Goal: Information Seeking & Learning: Learn about a topic

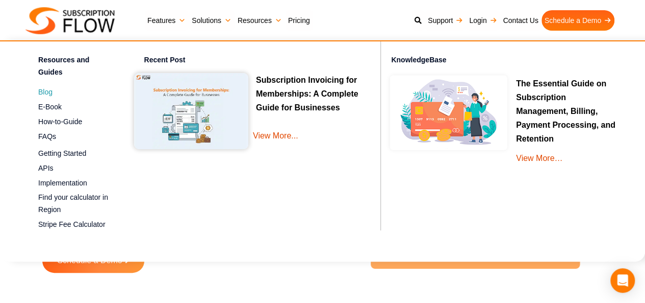
click at [50, 96] on span "Blog" at bounding box center [45, 92] width 14 height 11
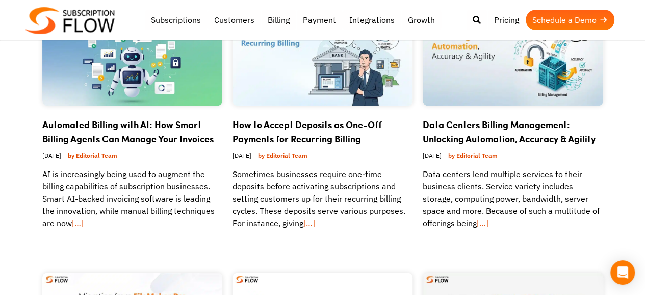
click at [121, 126] on link "Automated Billing with AI: How Smart Billing Agents Can Manage Your Invoices" at bounding box center [127, 132] width 171 height 28
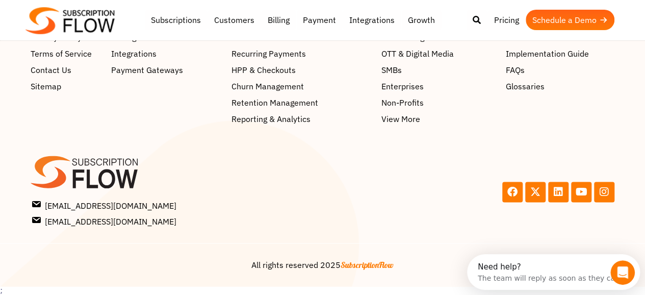
scroll to position [4446, 0]
